Goal: Task Accomplishment & Management: Use online tool/utility

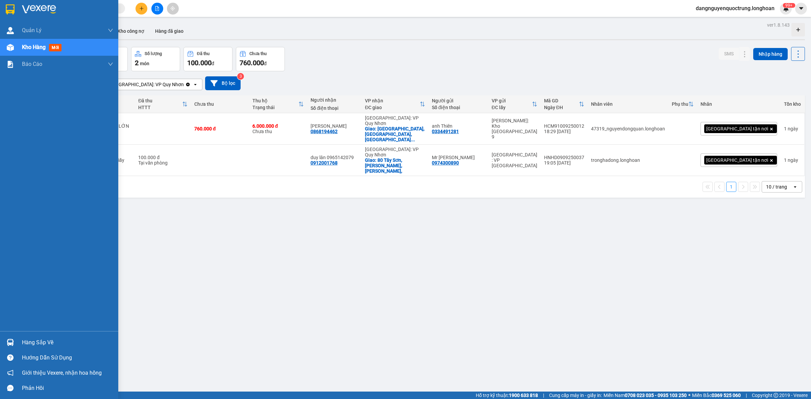
click at [7, 342] on img at bounding box center [10, 342] width 7 height 7
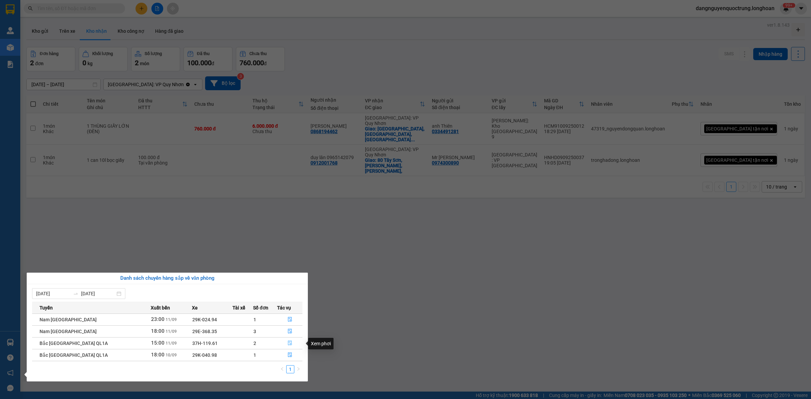
click at [289, 344] on icon "file-done" at bounding box center [290, 343] width 5 height 5
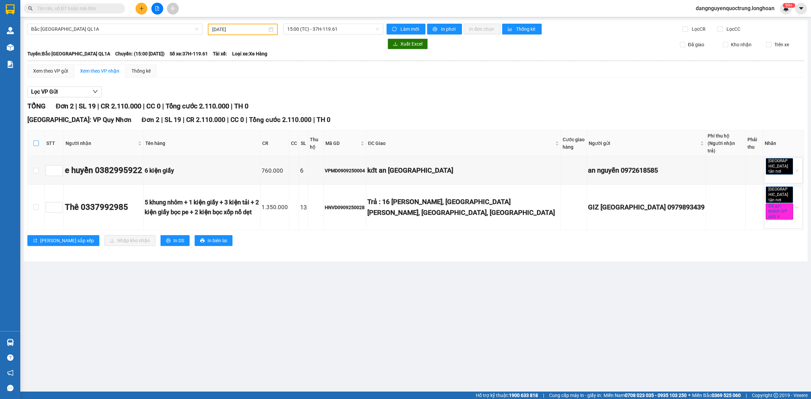
click at [36, 141] on input "checkbox" at bounding box center [35, 143] width 5 height 5
checkbox input "true"
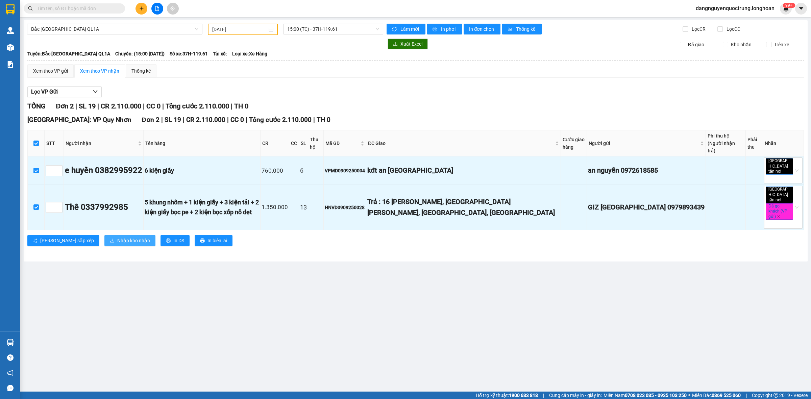
click at [117, 237] on span "Nhập kho nhận" at bounding box center [133, 240] width 33 height 7
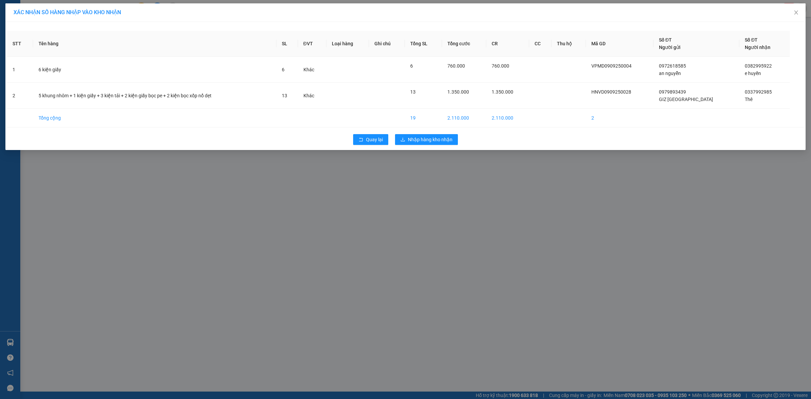
click at [430, 147] on div "Quay lại Nhập hàng kho nhận" at bounding box center [405, 140] width 797 height 18
click at [433, 140] on span "Nhập hàng kho nhận" at bounding box center [430, 139] width 45 height 7
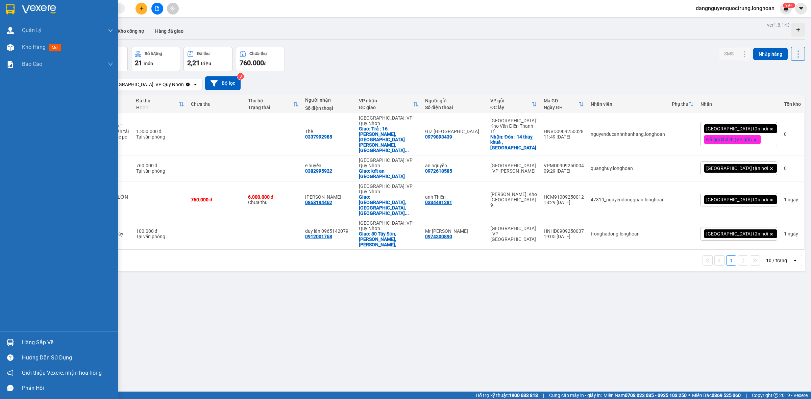
click at [8, 341] on img at bounding box center [10, 342] width 7 height 7
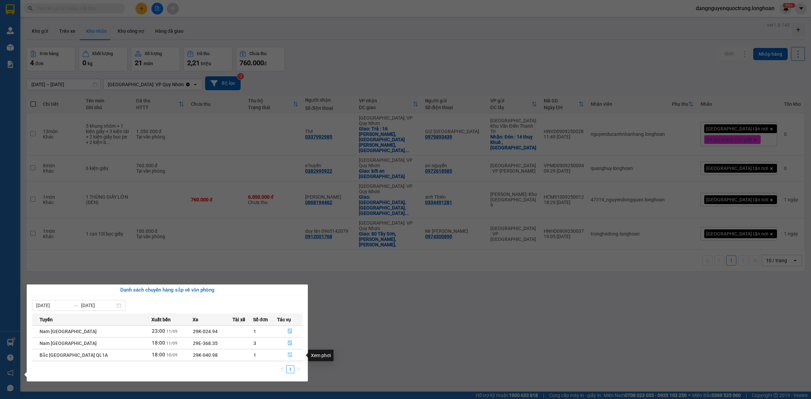
click at [288, 357] on icon "file-done" at bounding box center [290, 354] width 5 height 5
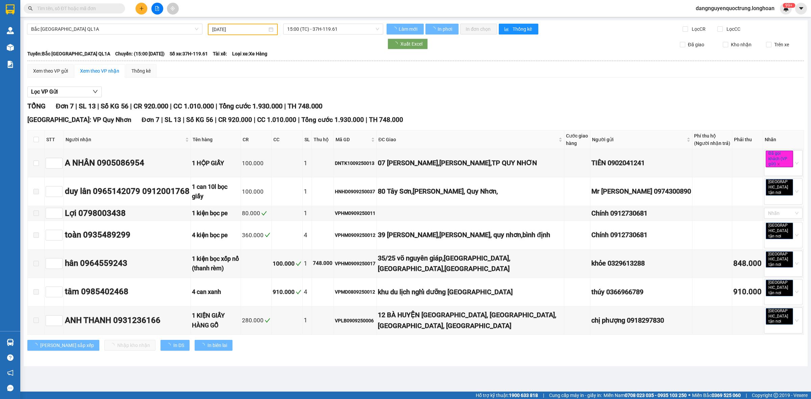
type input "[DATE]"
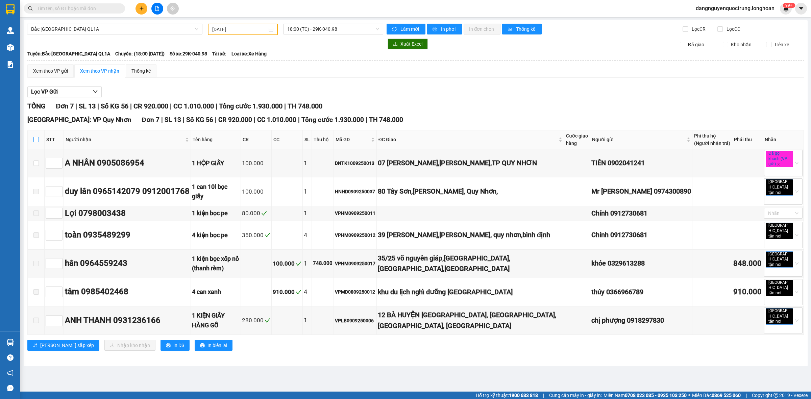
click at [35, 141] on input "checkbox" at bounding box center [35, 139] width 5 height 5
checkbox input "true"
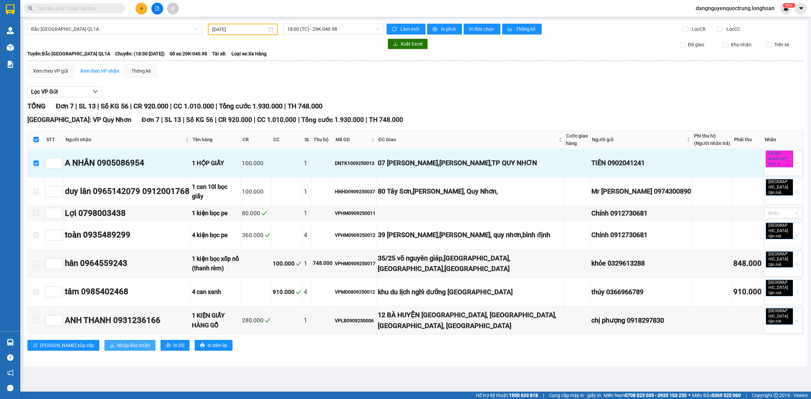
click at [117, 342] on span "Nhập kho nhận" at bounding box center [133, 345] width 33 height 7
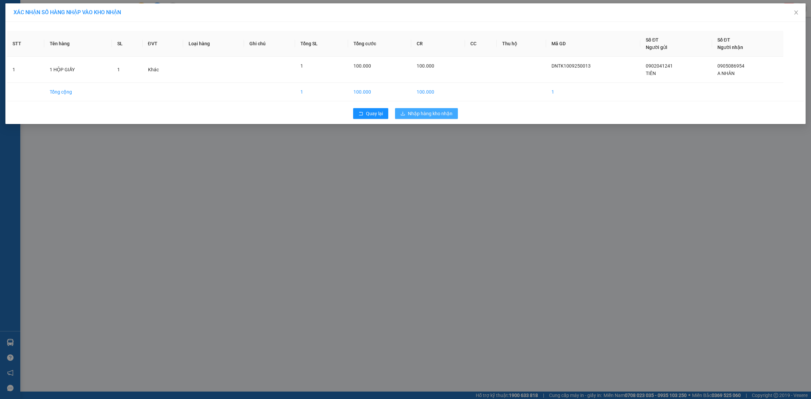
click at [451, 116] on span "Nhập hàng kho nhận" at bounding box center [430, 113] width 45 height 7
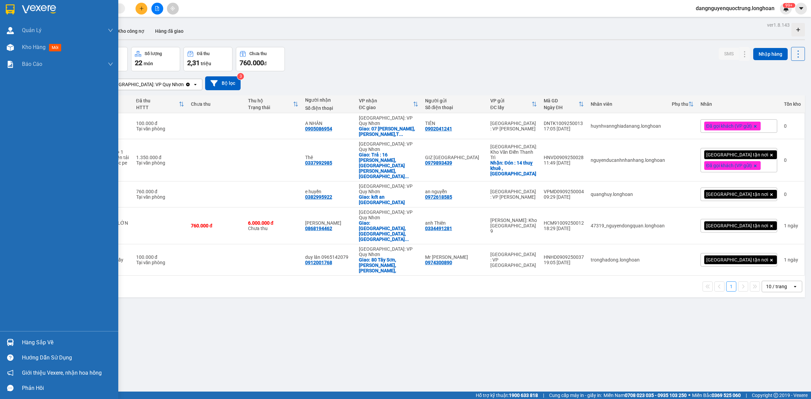
click at [11, 14] on img at bounding box center [10, 9] width 9 height 10
click at [12, 340] on img at bounding box center [10, 342] width 7 height 7
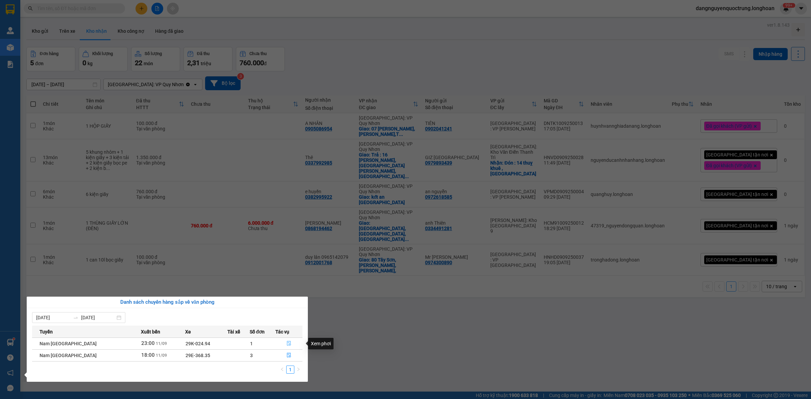
click at [288, 345] on icon "file-done" at bounding box center [289, 343] width 5 height 5
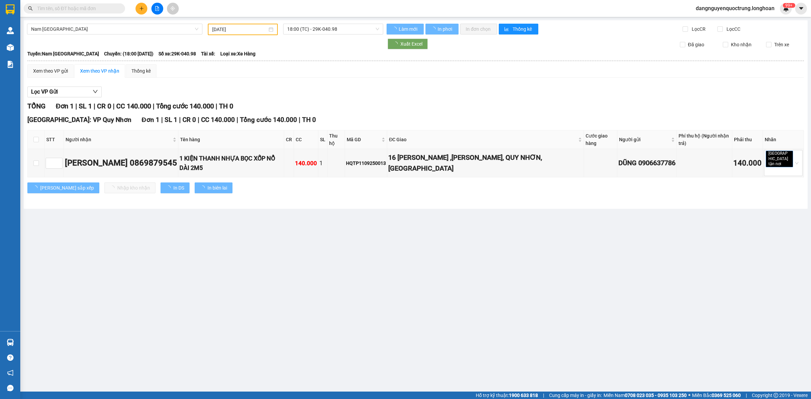
type input "[DATE]"
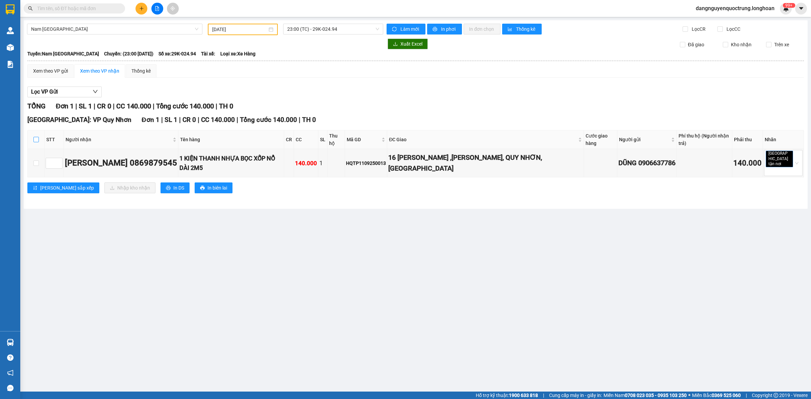
click at [36, 138] on input "checkbox" at bounding box center [35, 139] width 5 height 5
checkbox input "true"
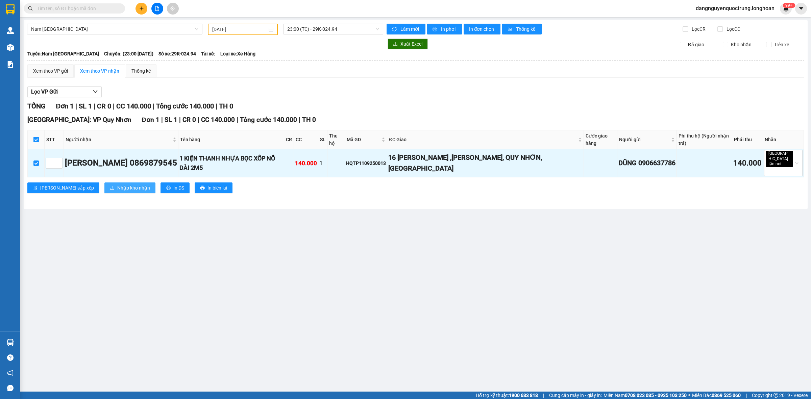
click at [117, 184] on span "Nhập kho nhận" at bounding box center [133, 187] width 33 height 7
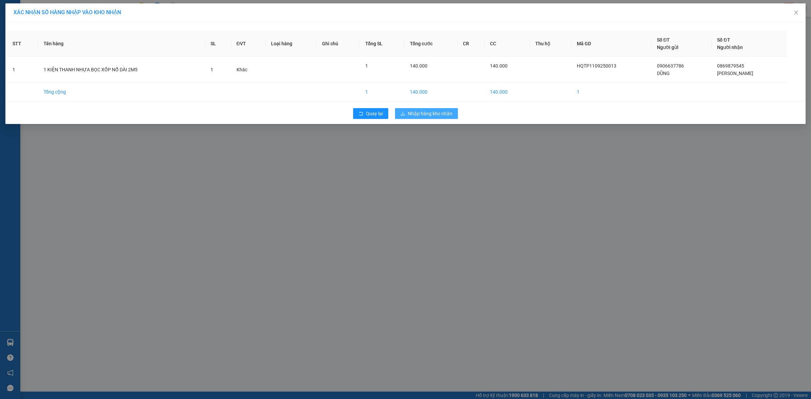
click at [419, 113] on span "Nhập hàng kho nhận" at bounding box center [430, 113] width 45 height 7
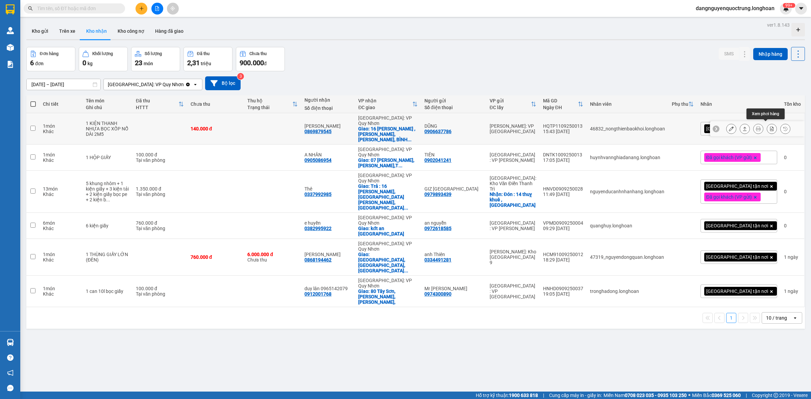
click at [769, 127] on icon at bounding box center [771, 128] width 5 height 5
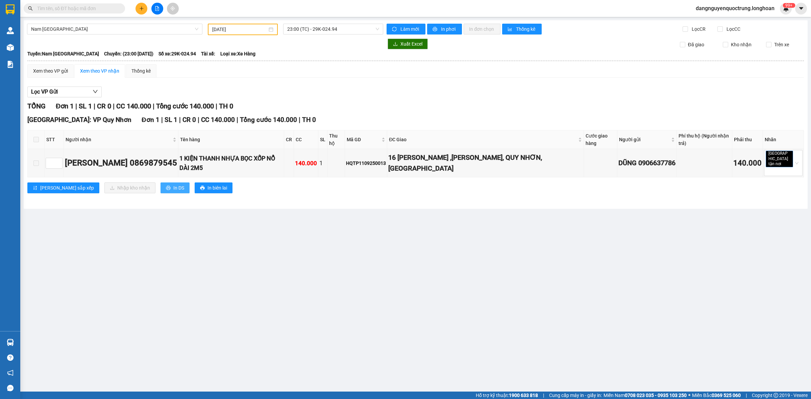
click at [173, 184] on span "In DS" at bounding box center [178, 187] width 11 height 7
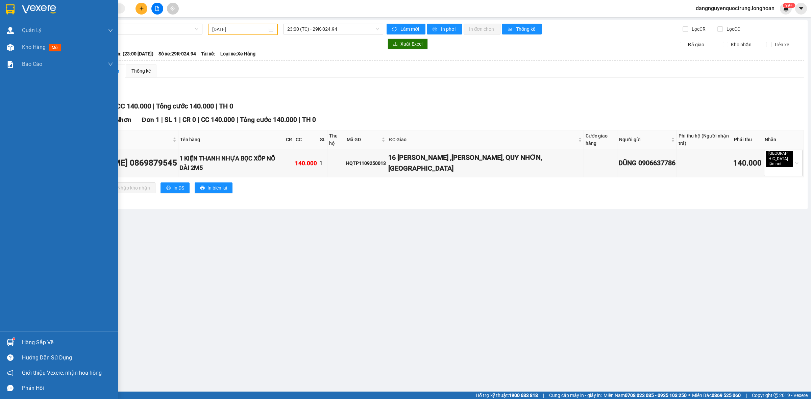
click at [10, 344] on img at bounding box center [10, 342] width 7 height 7
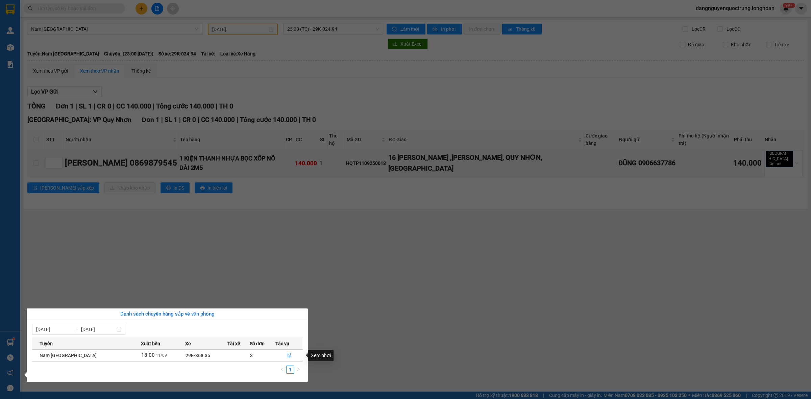
click at [283, 358] on button "button" at bounding box center [289, 355] width 26 height 11
